Goal: Browse casually

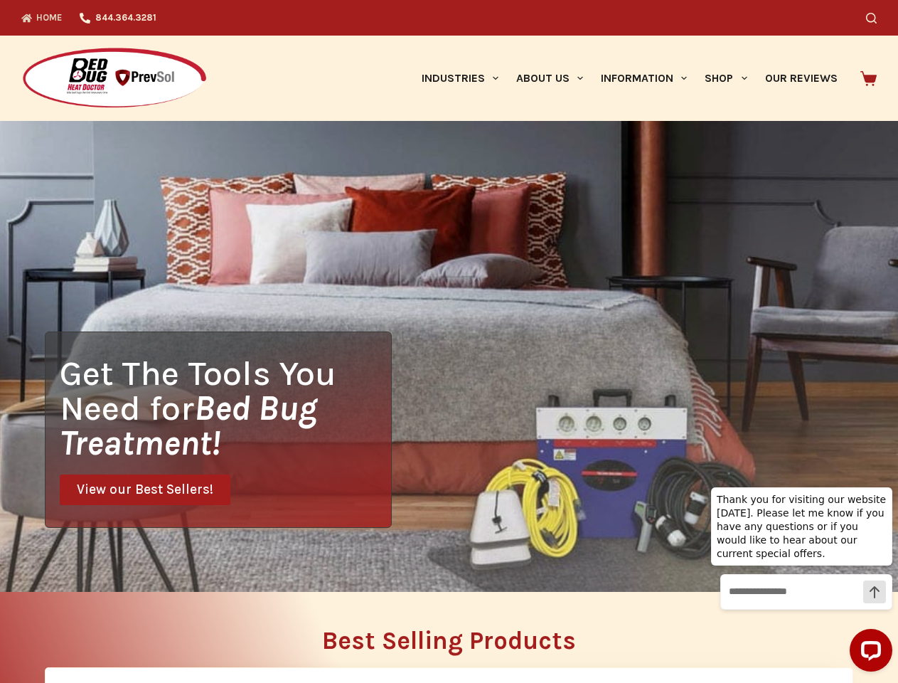
click at [449, 341] on div "Get The Tools You Need for Bed Bug Treatment! View our Best Sellers!" at bounding box center [449, 356] width 898 height 471
click at [877, 18] on icon "Search" at bounding box center [871, 18] width 11 height 11
click at [465, 78] on link "Industries" at bounding box center [459, 78] width 95 height 85
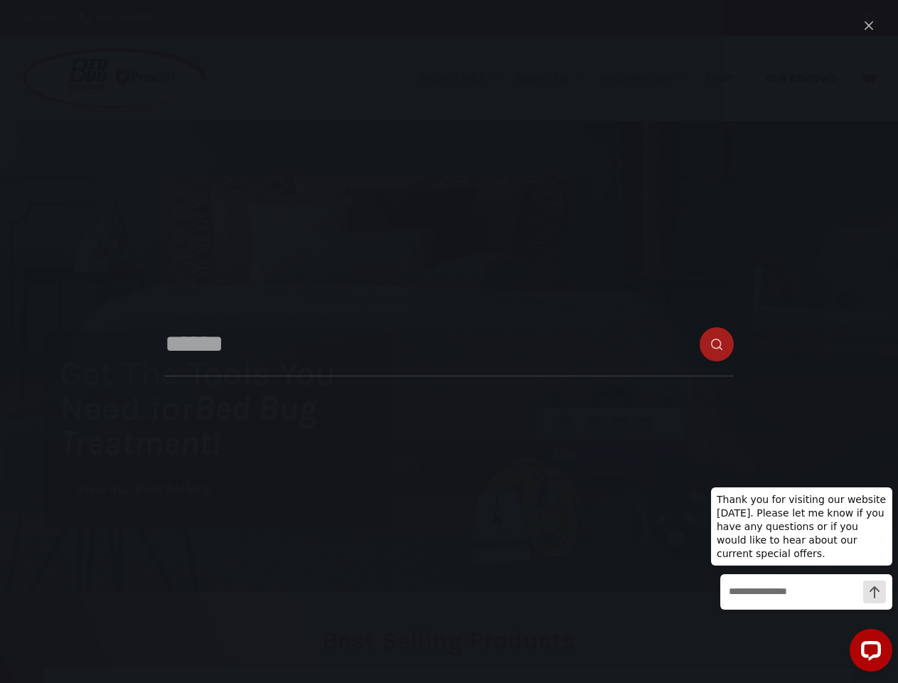
click at [555, 78] on link "About Us" at bounding box center [549, 78] width 85 height 85
click at [650, 78] on link "Information" at bounding box center [644, 78] width 104 height 85
click at [732, 78] on link "Shop" at bounding box center [726, 78] width 60 height 85
